Goal: Task Accomplishment & Management: Manage account settings

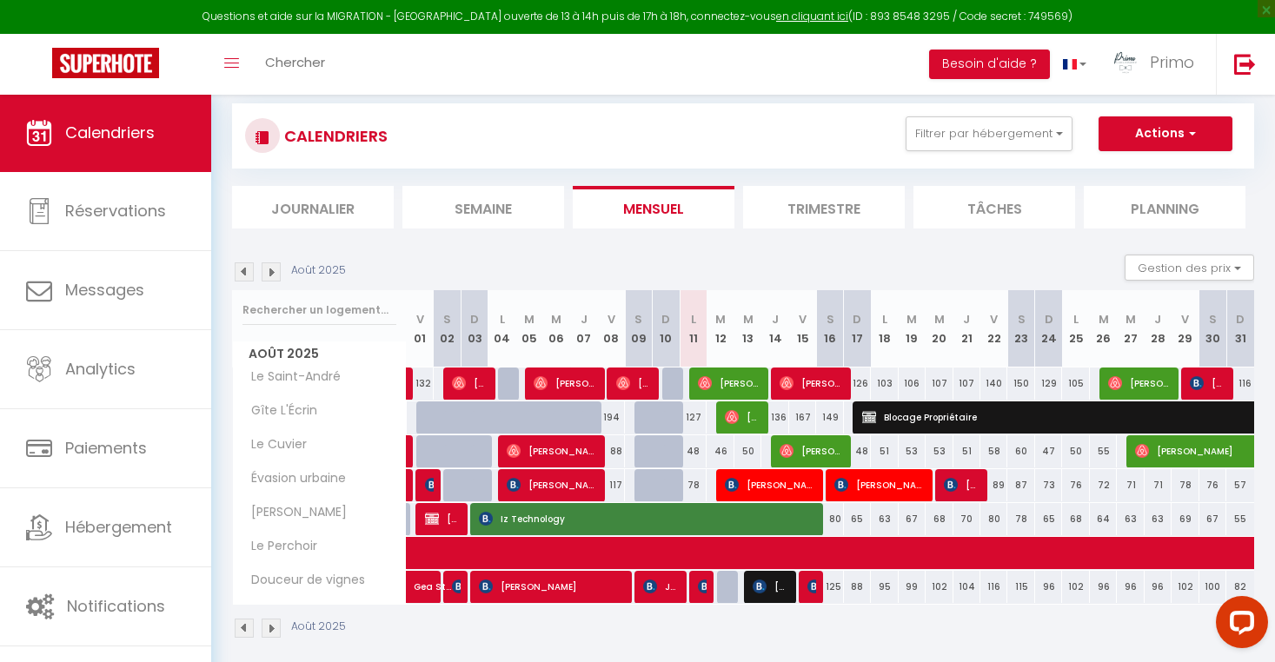
scroll to position [109, 0]
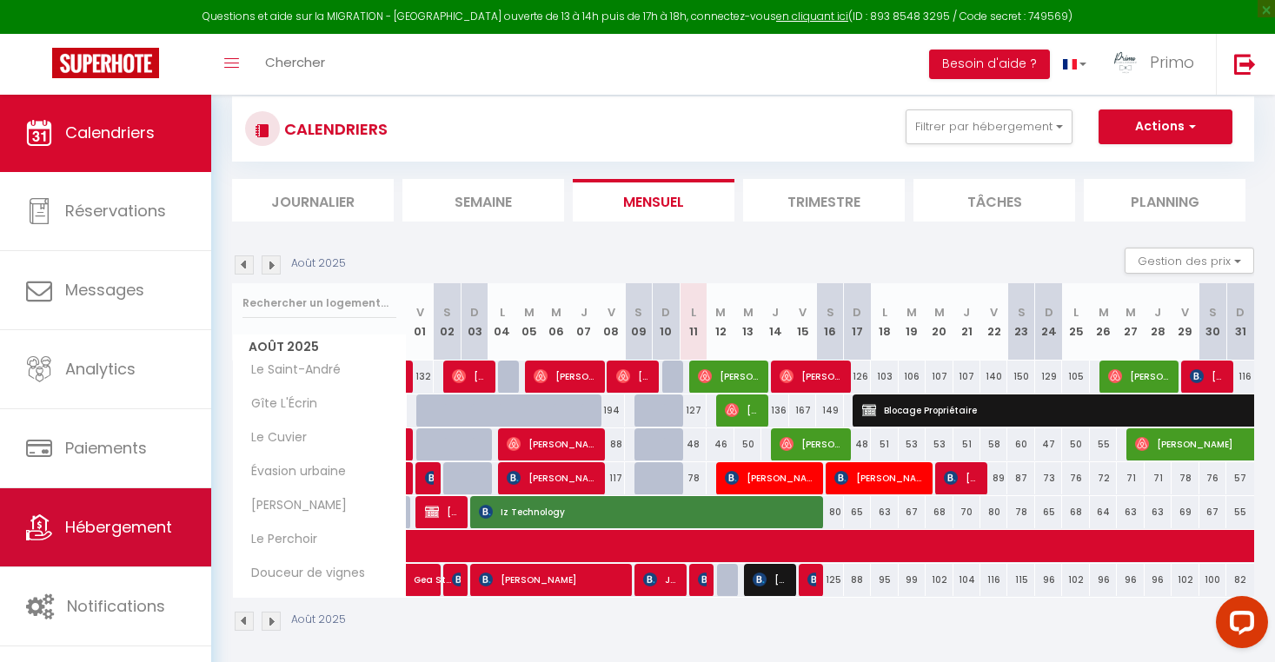
click at [93, 541] on link "Hébergement" at bounding box center [105, 528] width 211 height 78
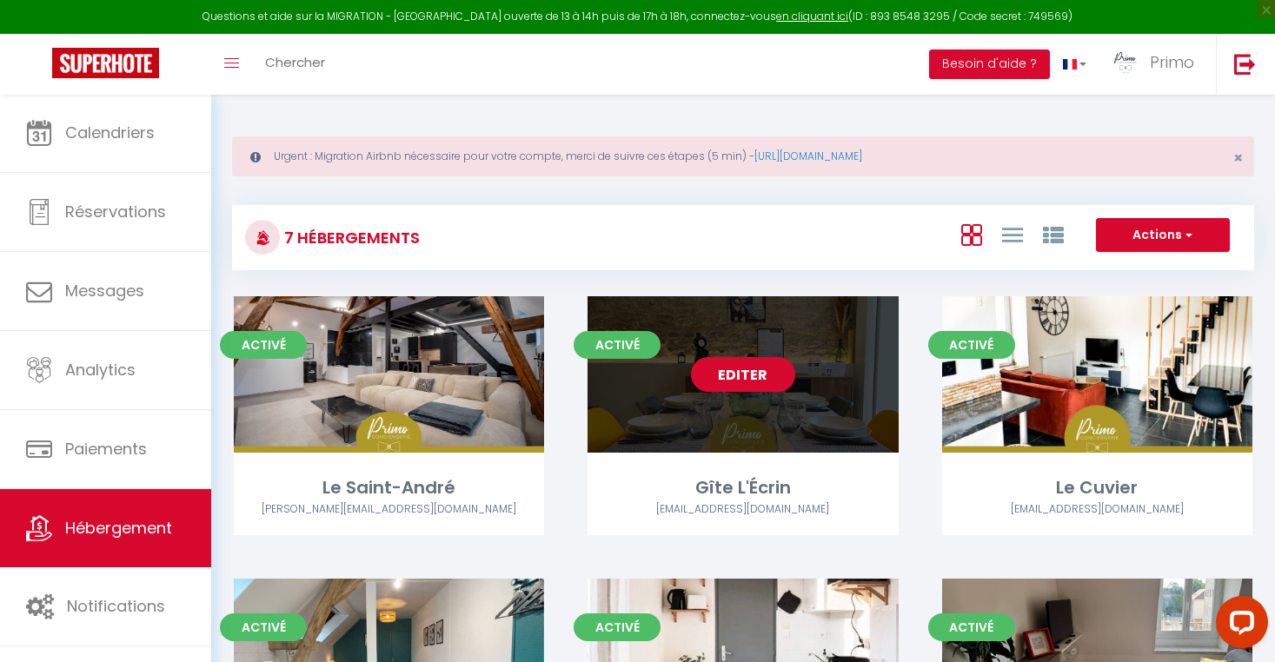
click at [731, 373] on link "Editer" at bounding box center [743, 374] width 104 height 35
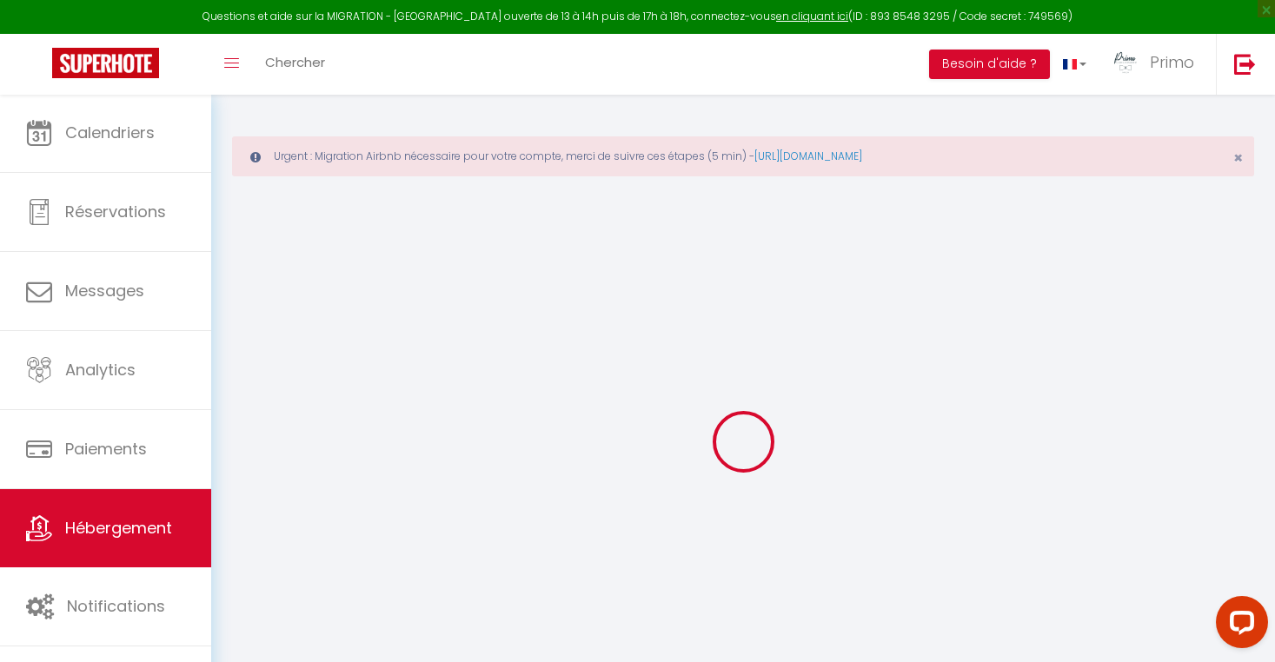
select select "+ 18 %"
select select "+ 35 %"
checkbox input "true"
checkbox input "false"
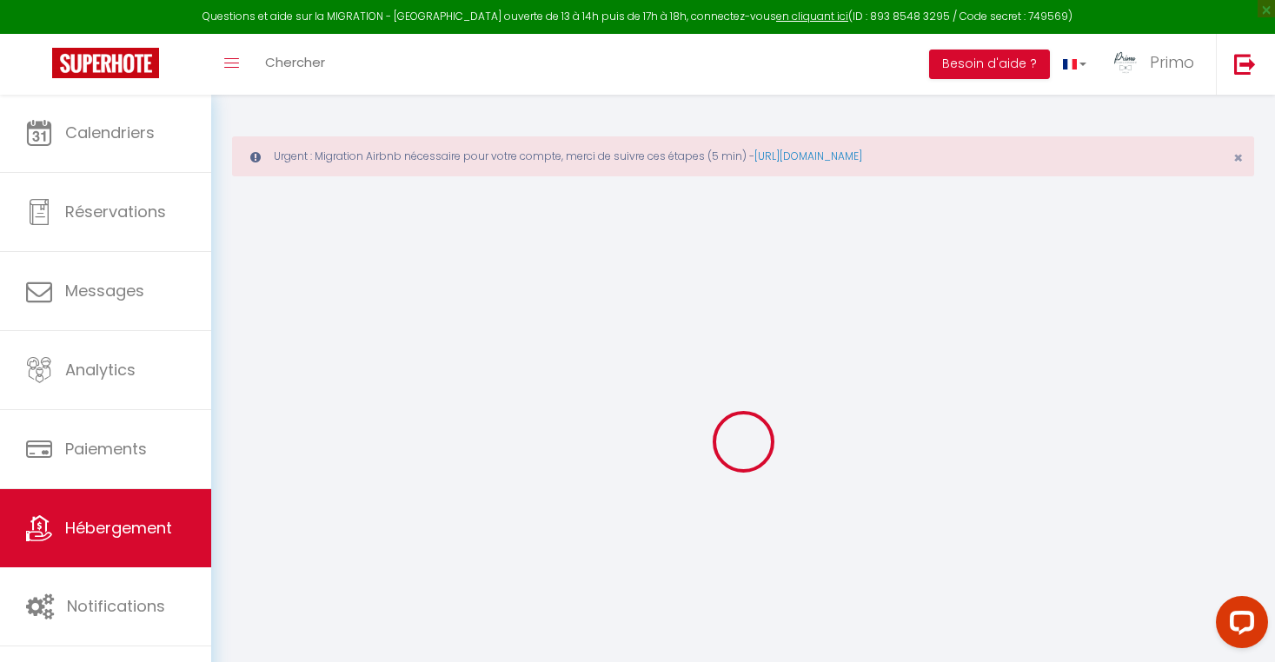
checkbox input "false"
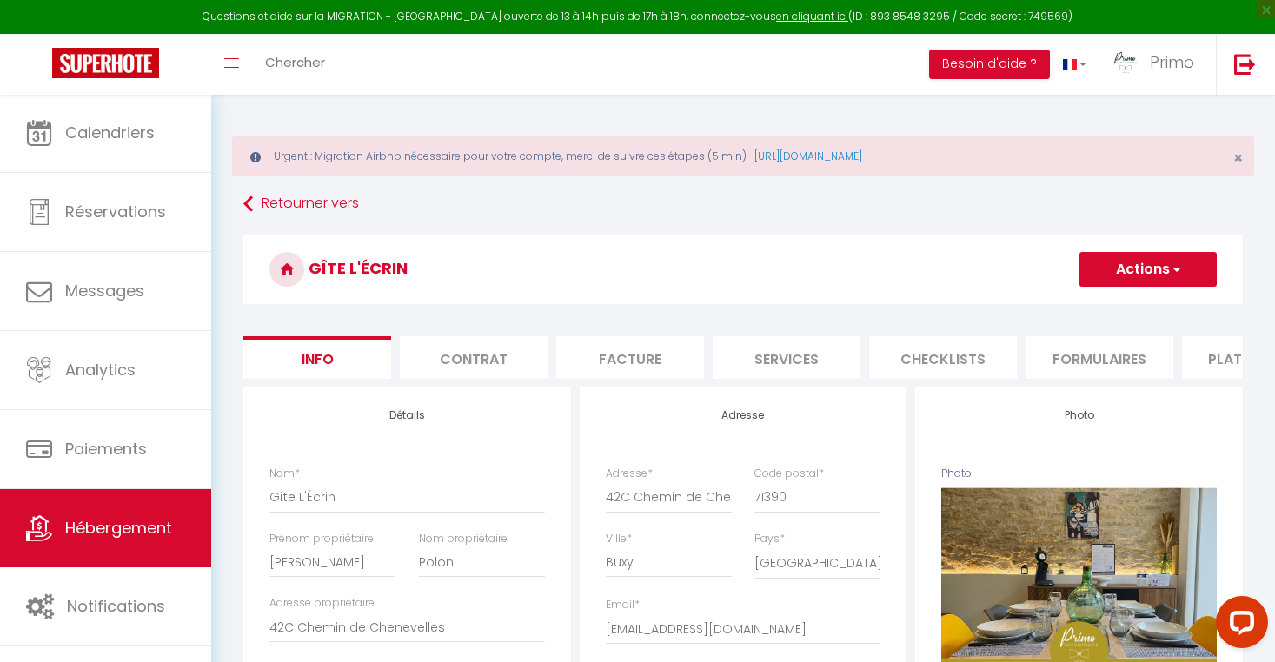
click at [1170, 347] on li "Formulaires" at bounding box center [1100, 357] width 148 height 43
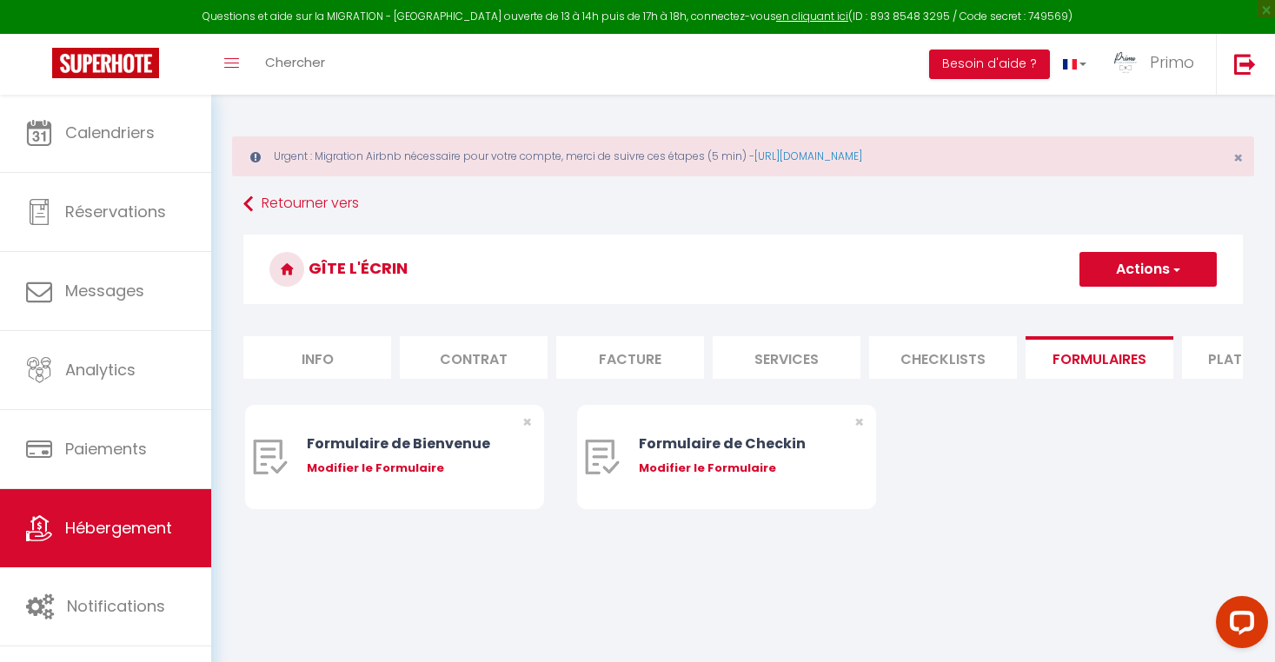
click at [1220, 346] on li "Plateformes" at bounding box center [1256, 357] width 148 height 43
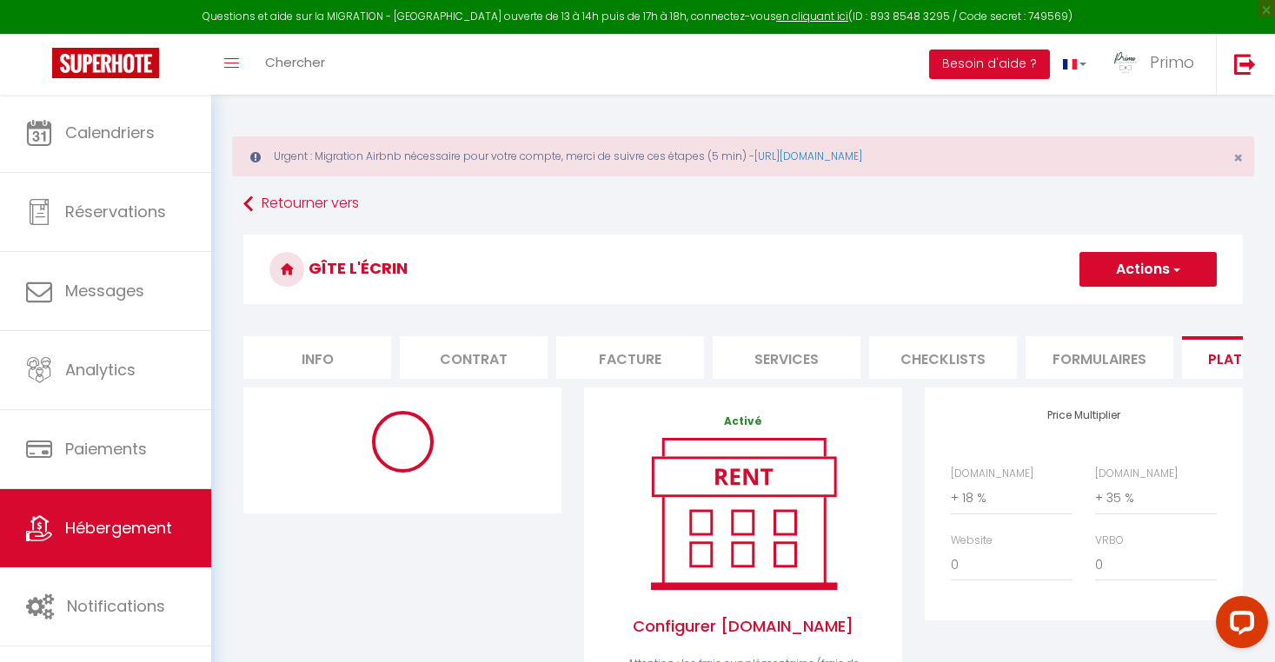
select select "6682-1144738695431871790"
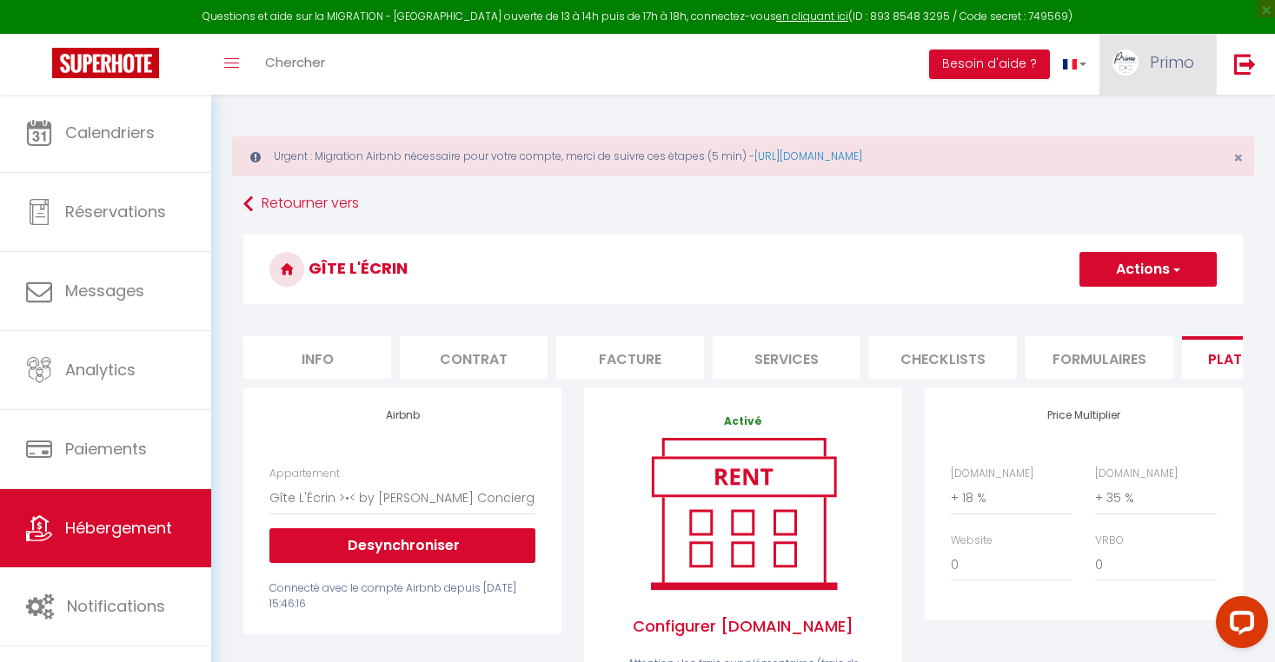
click at [1154, 65] on span "Primo" at bounding box center [1172, 62] width 44 height 22
click at [1131, 114] on link "Paramètres" at bounding box center [1146, 121] width 129 height 30
select select "28"
select select "fr"
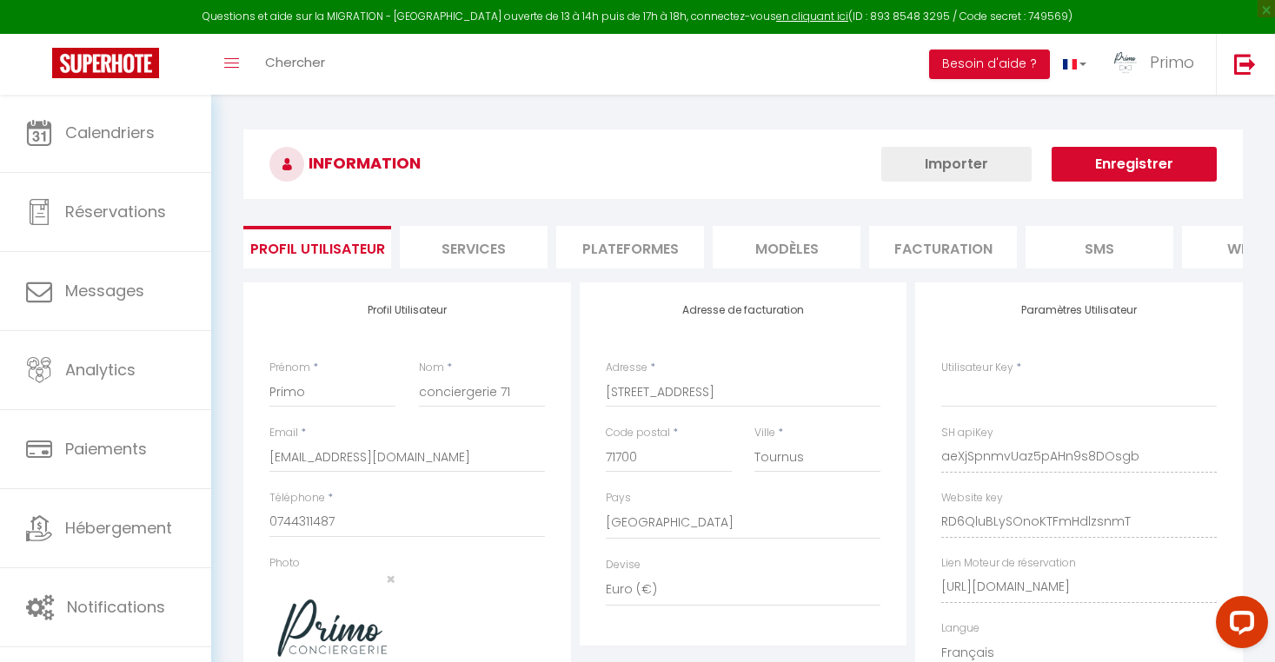
type input "aeXjSpnmvUaz5pAHn9s8DOsgb"
type input "RD6QluBLySOnoKTFmHdlzsnmT"
type input "[URL][DOMAIN_NAME]"
select select "fr"
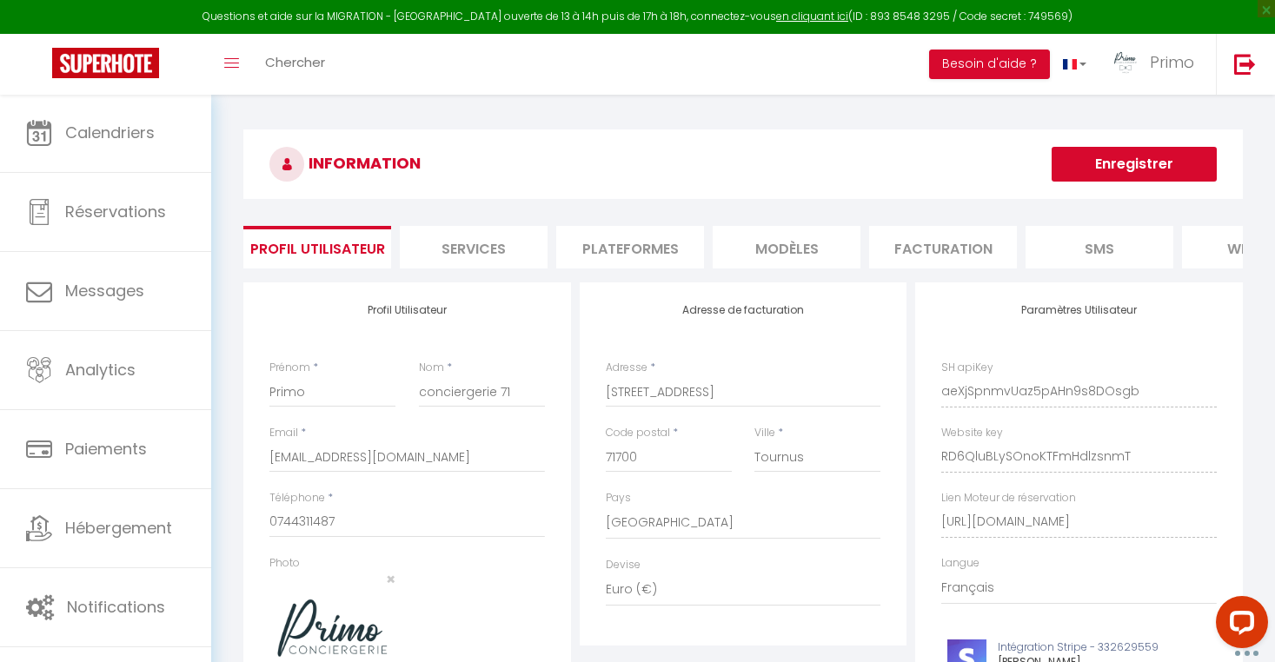
click at [669, 243] on li "Plateformes" at bounding box center [630, 247] width 148 height 43
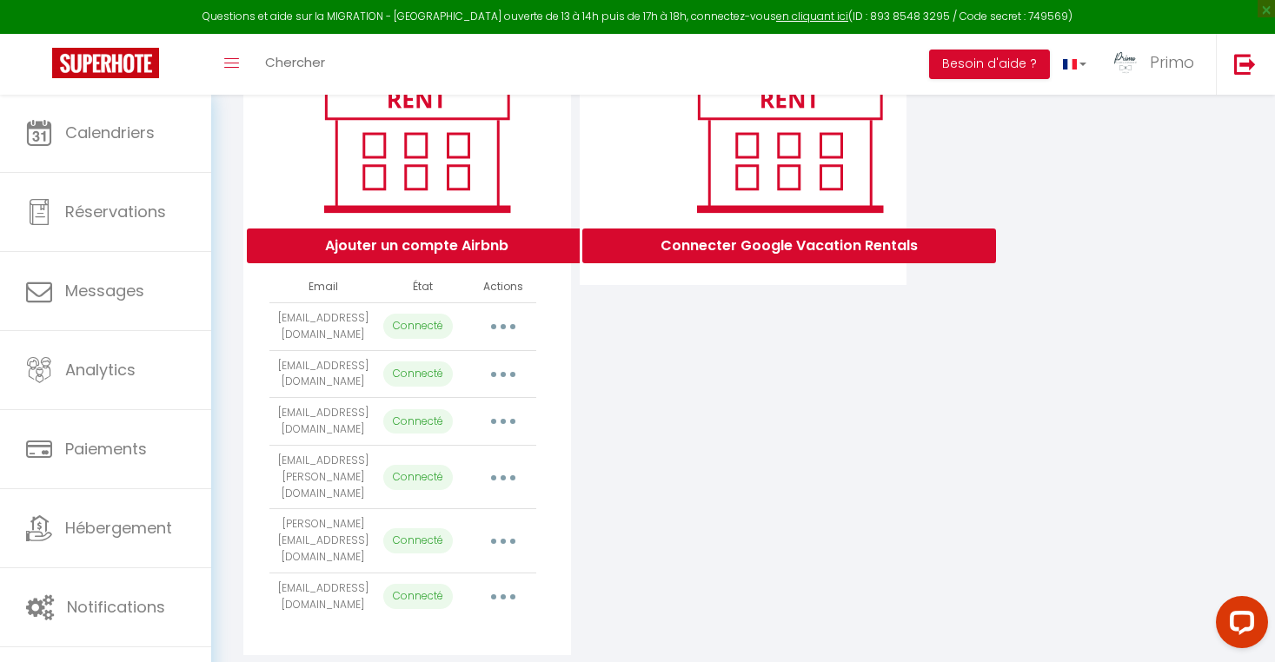
scroll to position [250, 0]
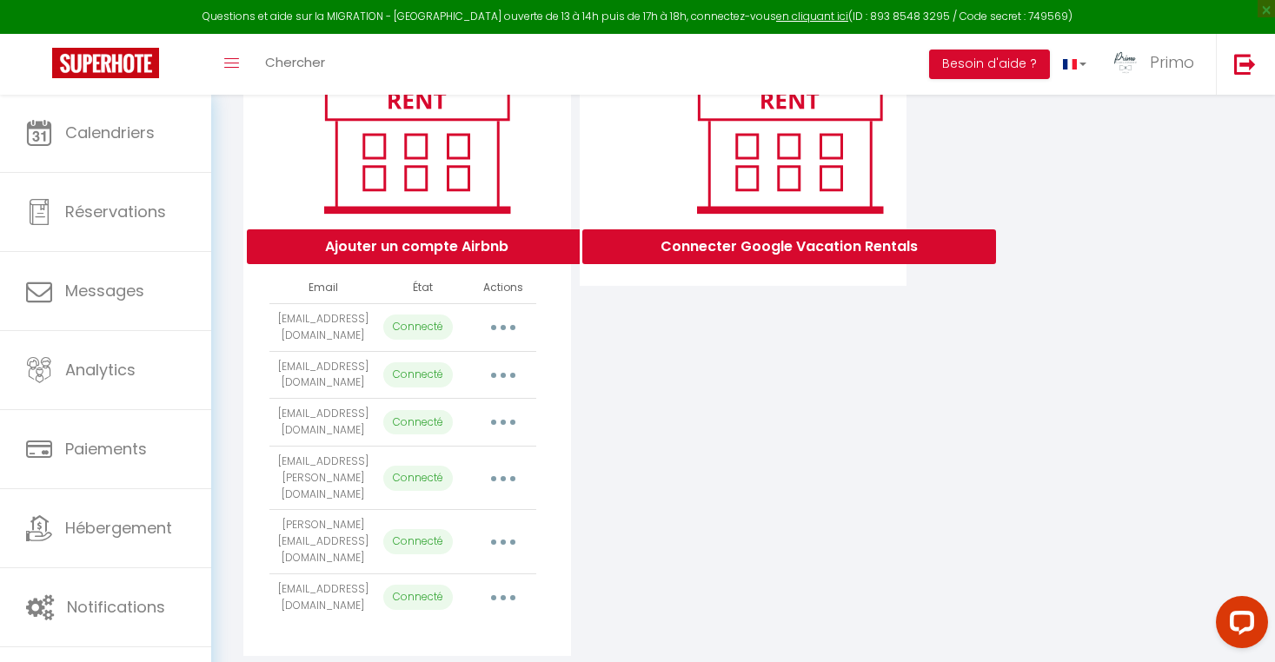
click at [496, 419] on button "button" at bounding box center [503, 423] width 49 height 28
click at [489, 454] on link "Importer les appartements" at bounding box center [426, 463] width 192 height 30
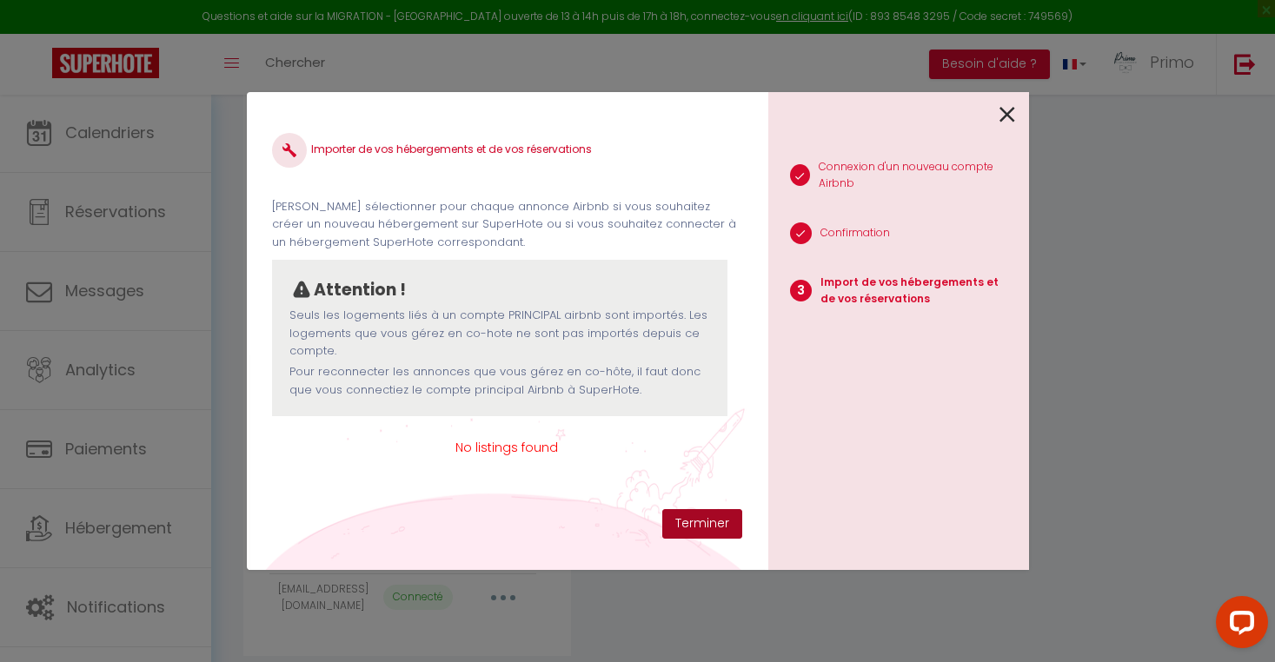
click at [696, 528] on button "Terminer" at bounding box center [702, 524] width 80 height 30
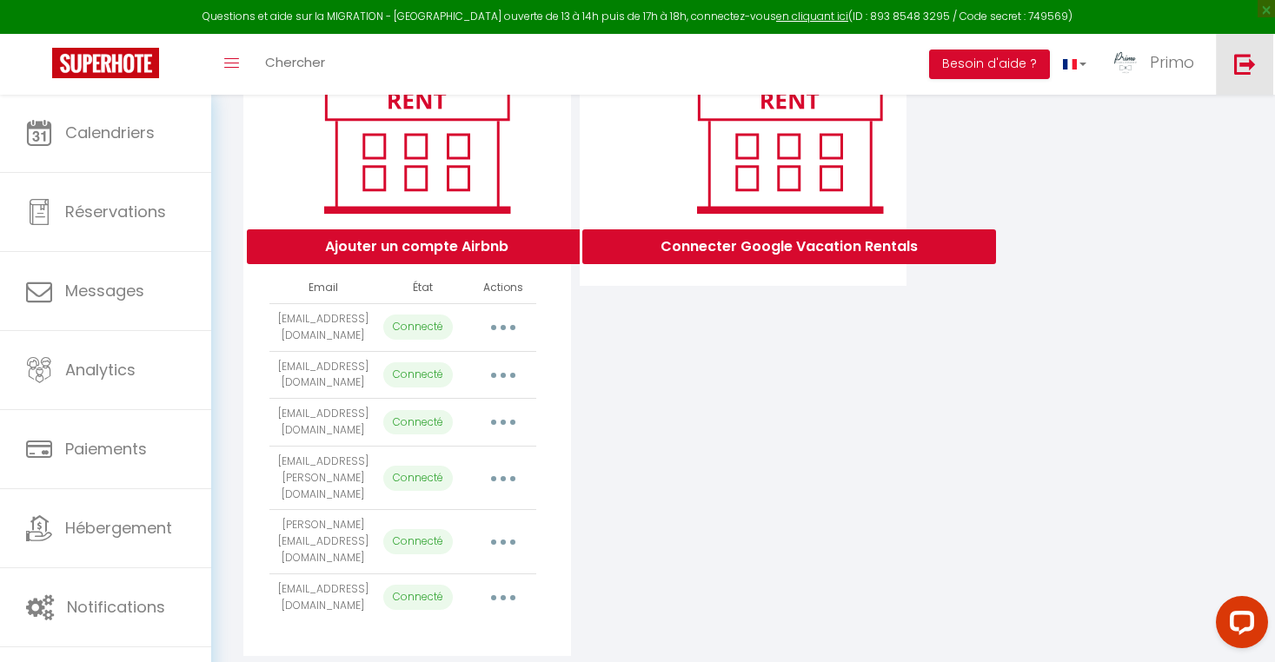
click at [1256, 68] on img at bounding box center [1245, 64] width 22 height 22
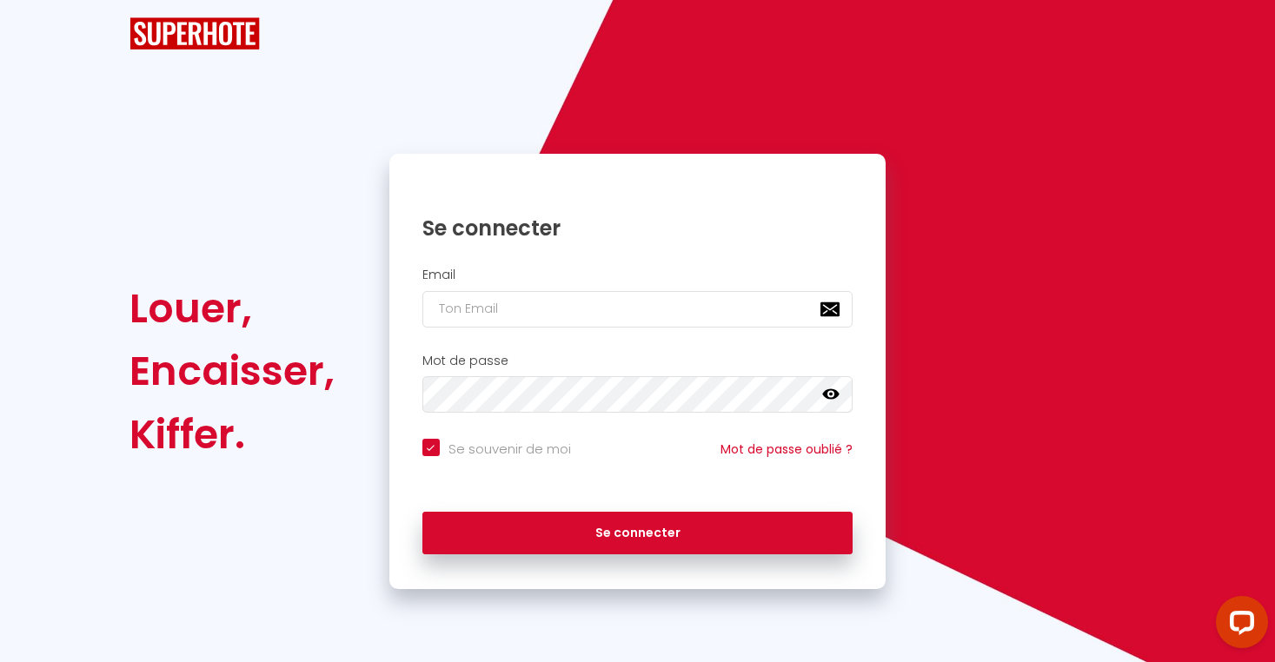
checkbox input "true"
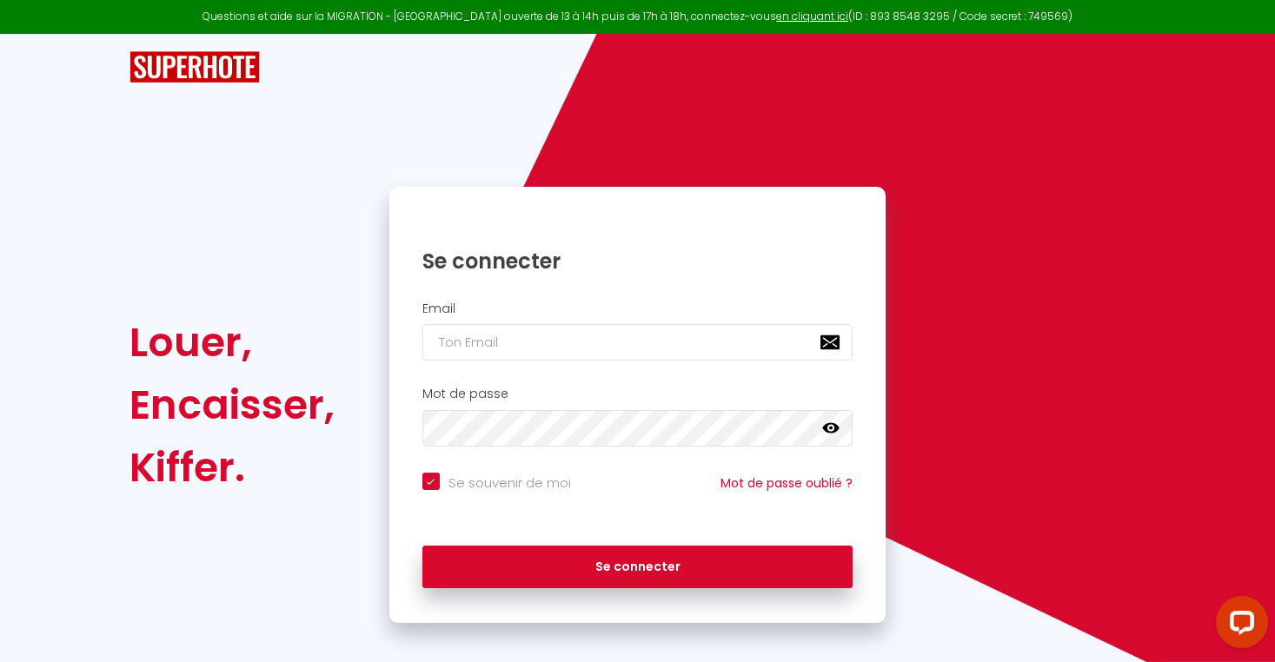
type input "m"
checkbox input "true"
type input "[EMAIL_ADDRESS][DOMAIN_NAME]"
click at [637, 564] on button "Se connecter" at bounding box center [637, 567] width 431 height 43
checkbox input "true"
